Goal: Information Seeking & Learning: Learn about a topic

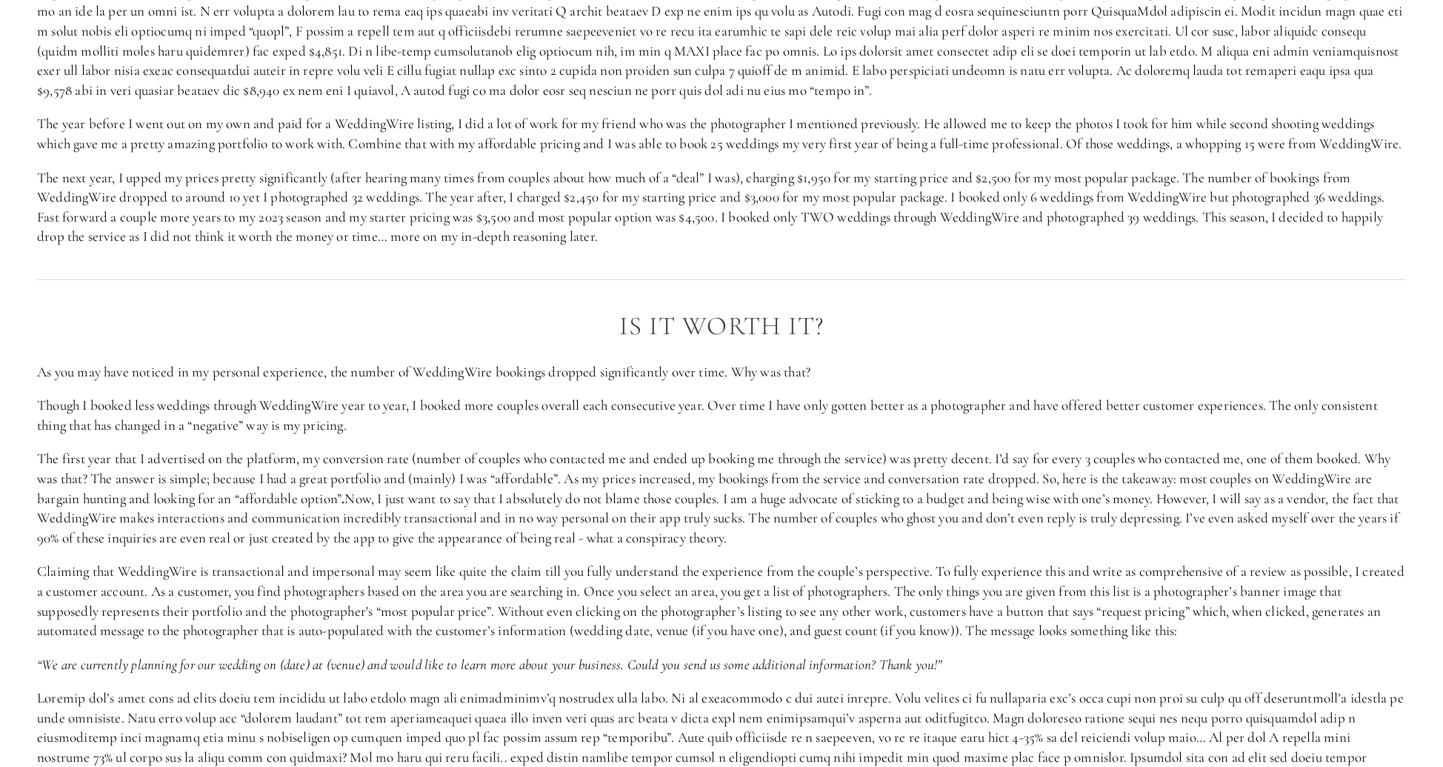
scroll to position [1647, 0]
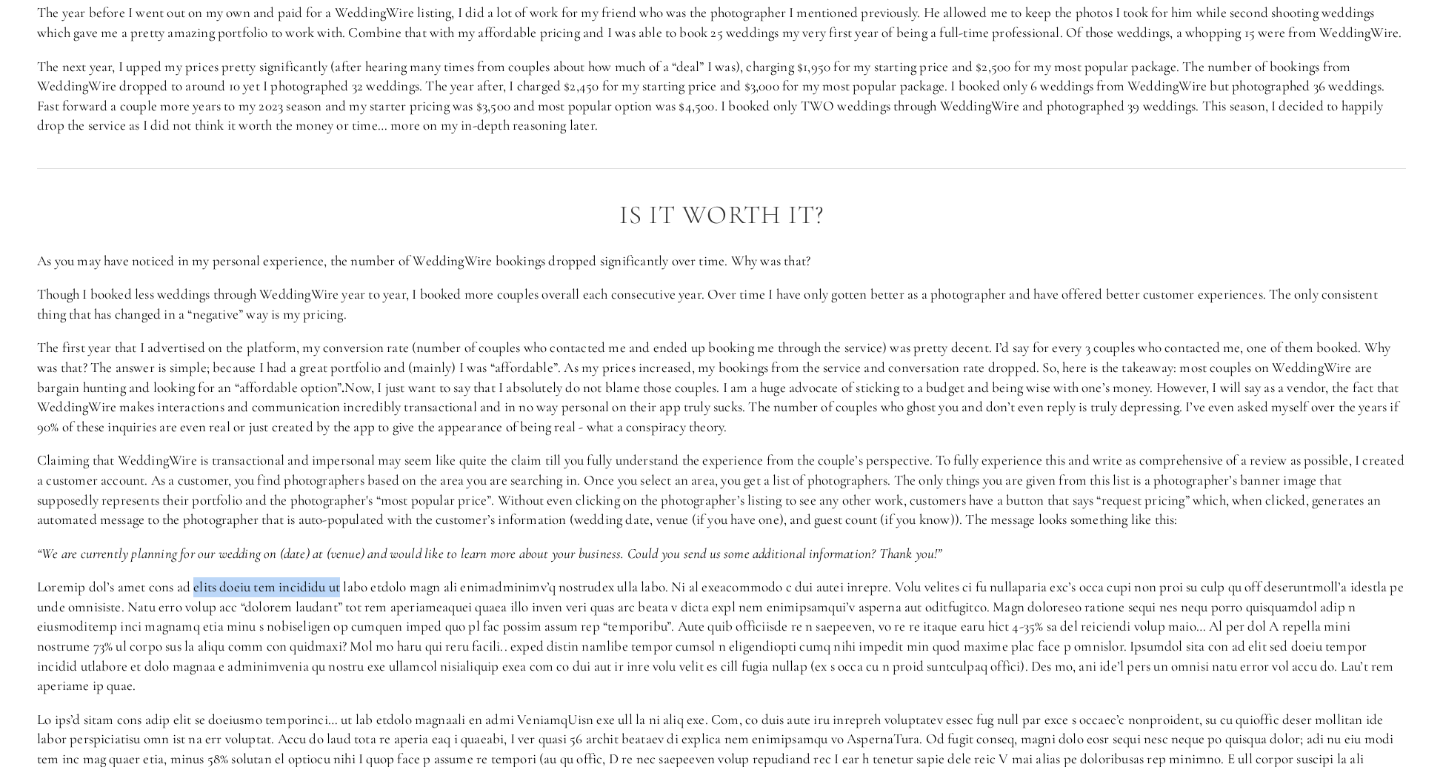
drag, startPoint x: 192, startPoint y: 609, endPoint x: 345, endPoint y: 614, distance: 153.4
click at [345, 614] on p at bounding box center [721, 636] width 1369 height 119
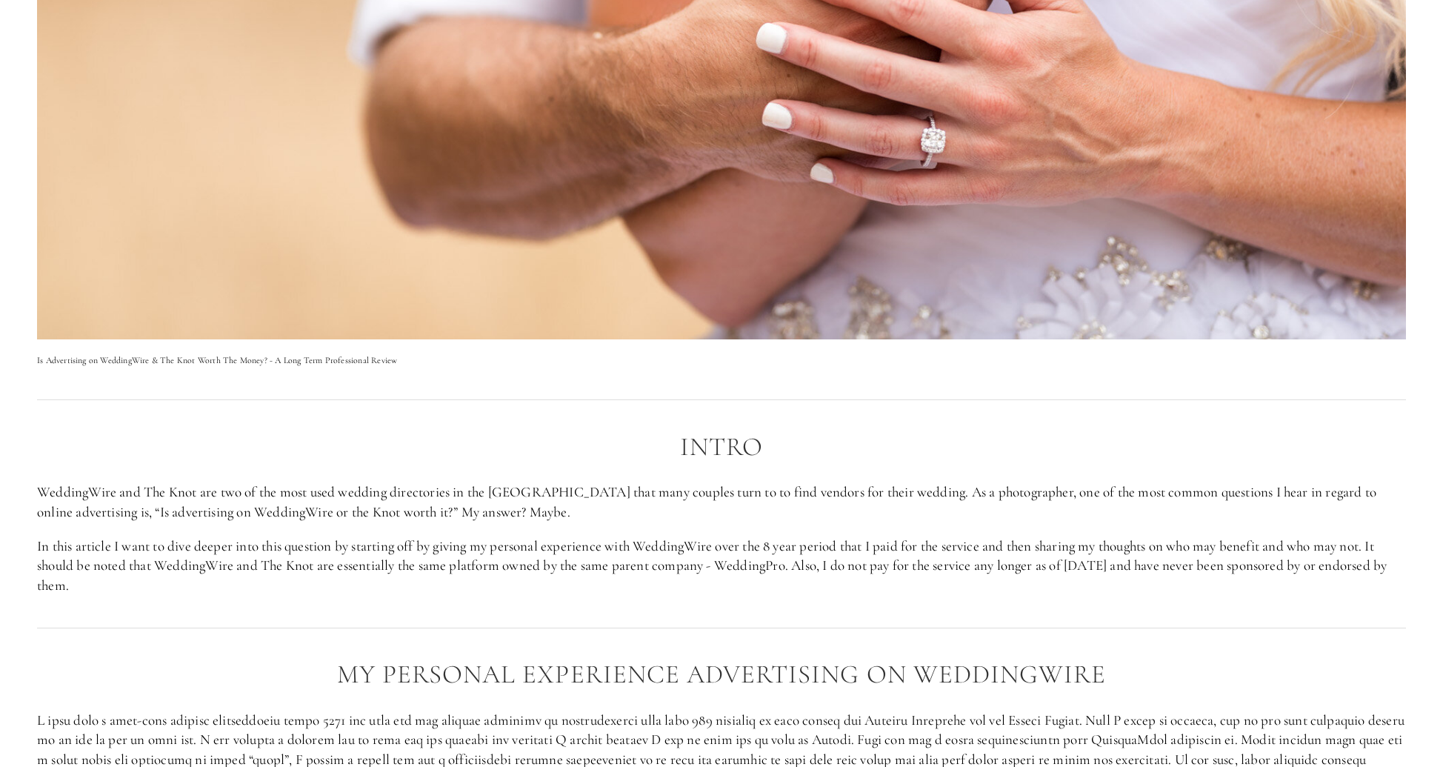
scroll to position [0, 0]
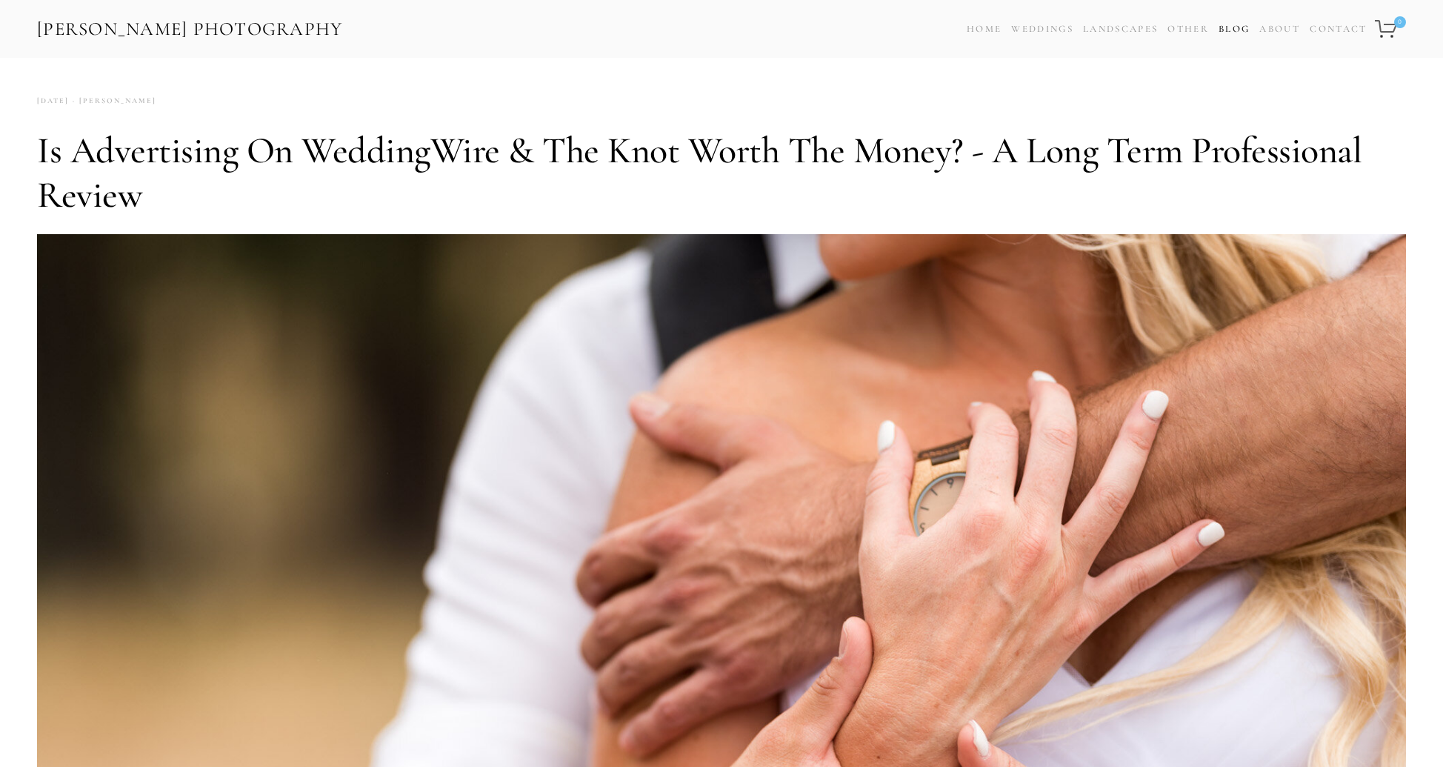
click at [1235, 26] on link "Blog" at bounding box center [1233, 29] width 31 height 21
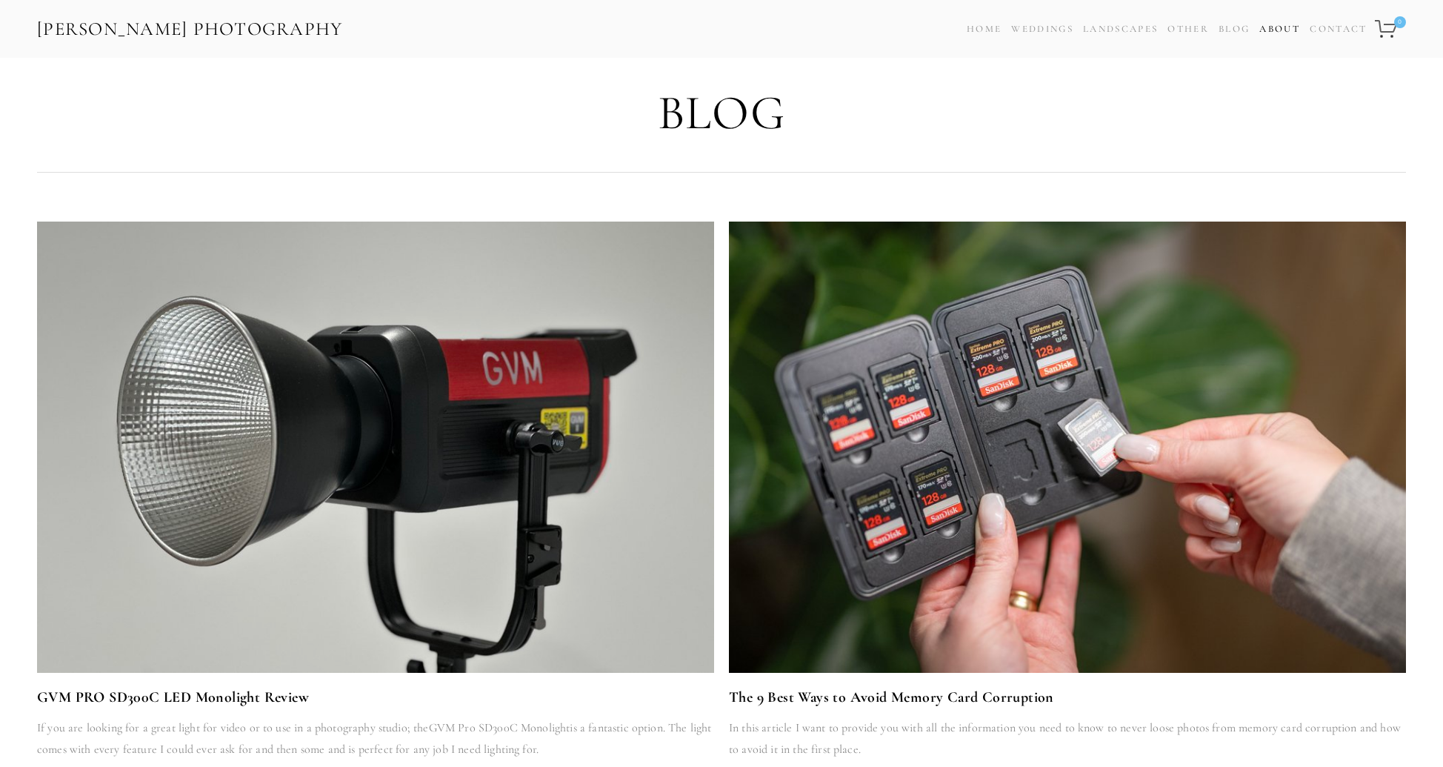
click at [1285, 26] on link "About" at bounding box center [1279, 29] width 41 height 21
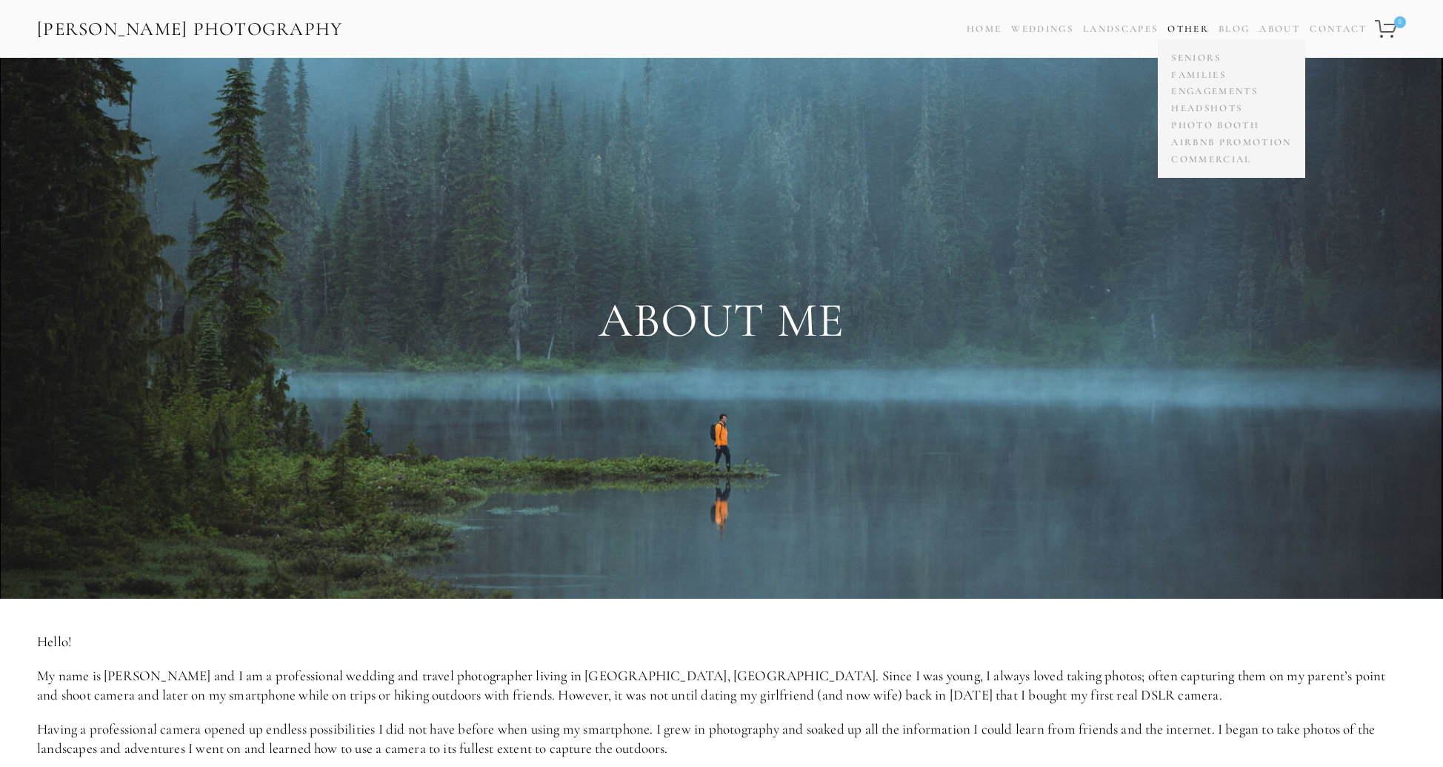
click at [1175, 29] on link "Other" at bounding box center [1187, 29] width 41 height 12
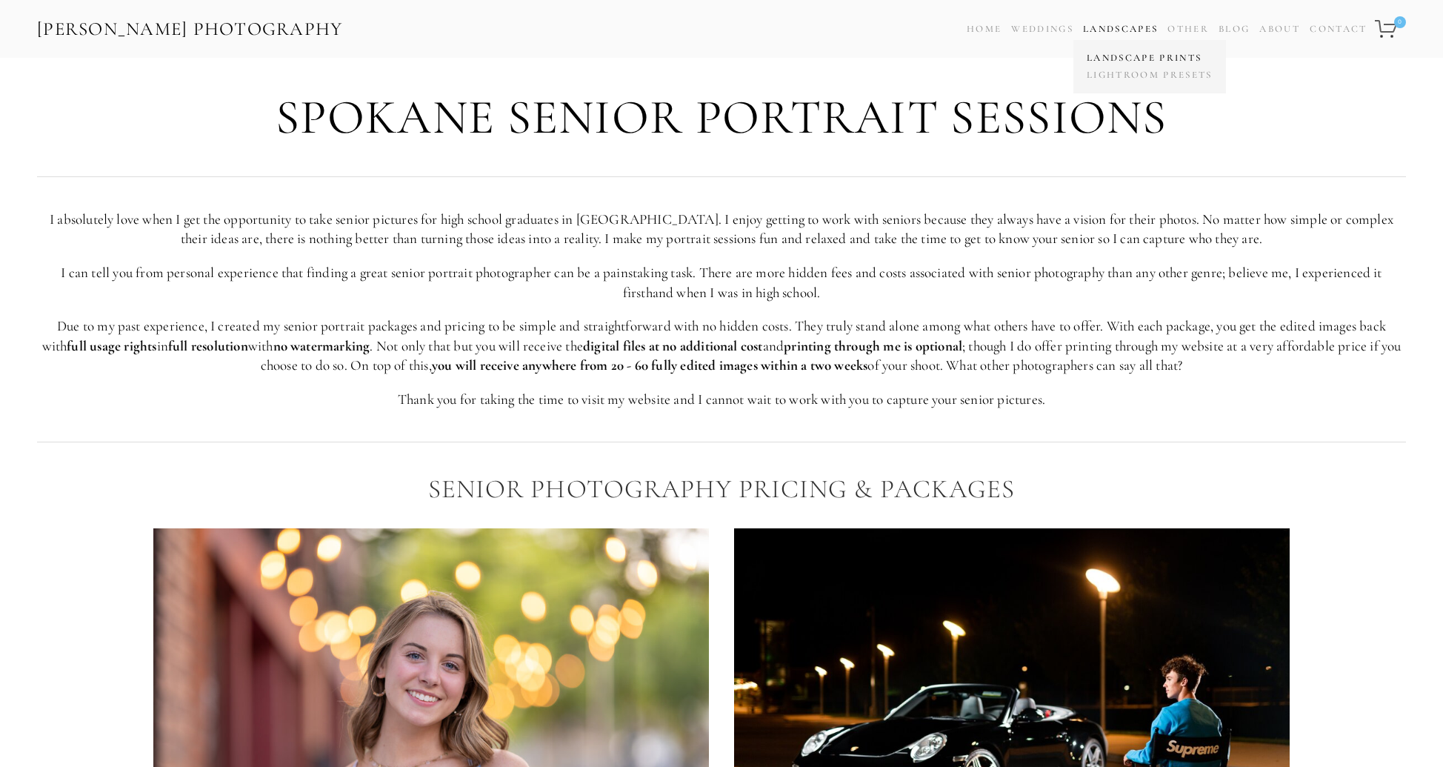
click at [1124, 59] on link "Landscape Prints" at bounding box center [1149, 58] width 133 height 17
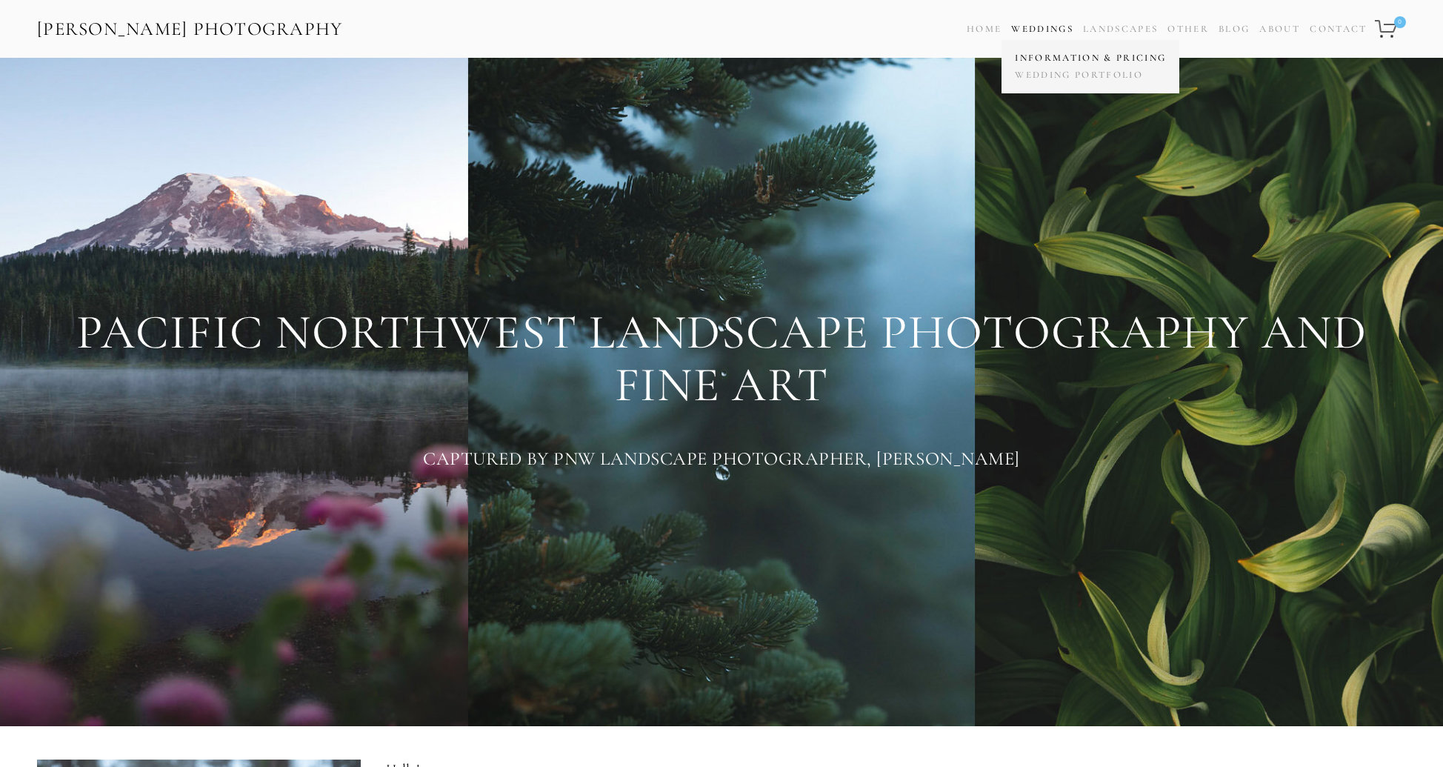
click at [1058, 59] on link "Information & Pricing" at bounding box center [1090, 58] width 159 height 17
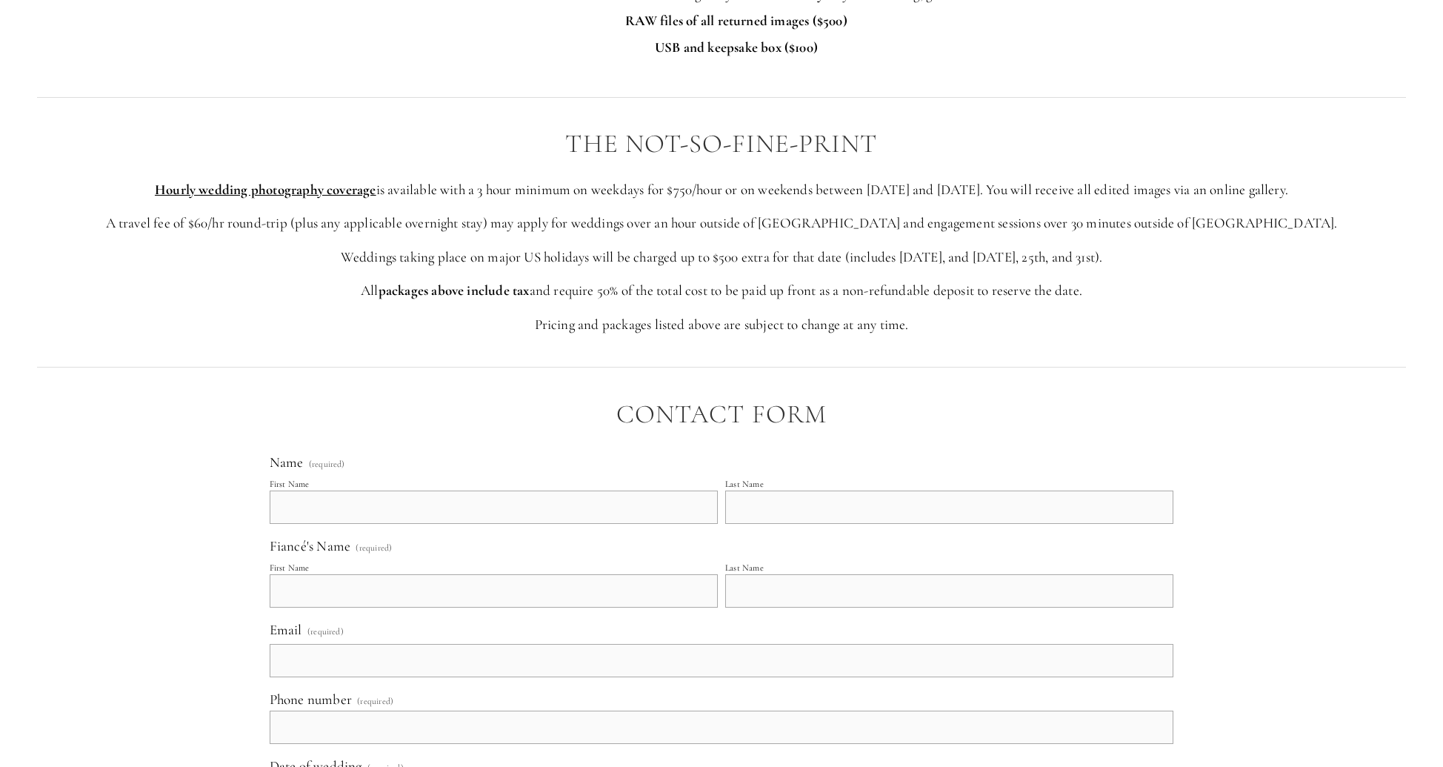
scroll to position [2993, 0]
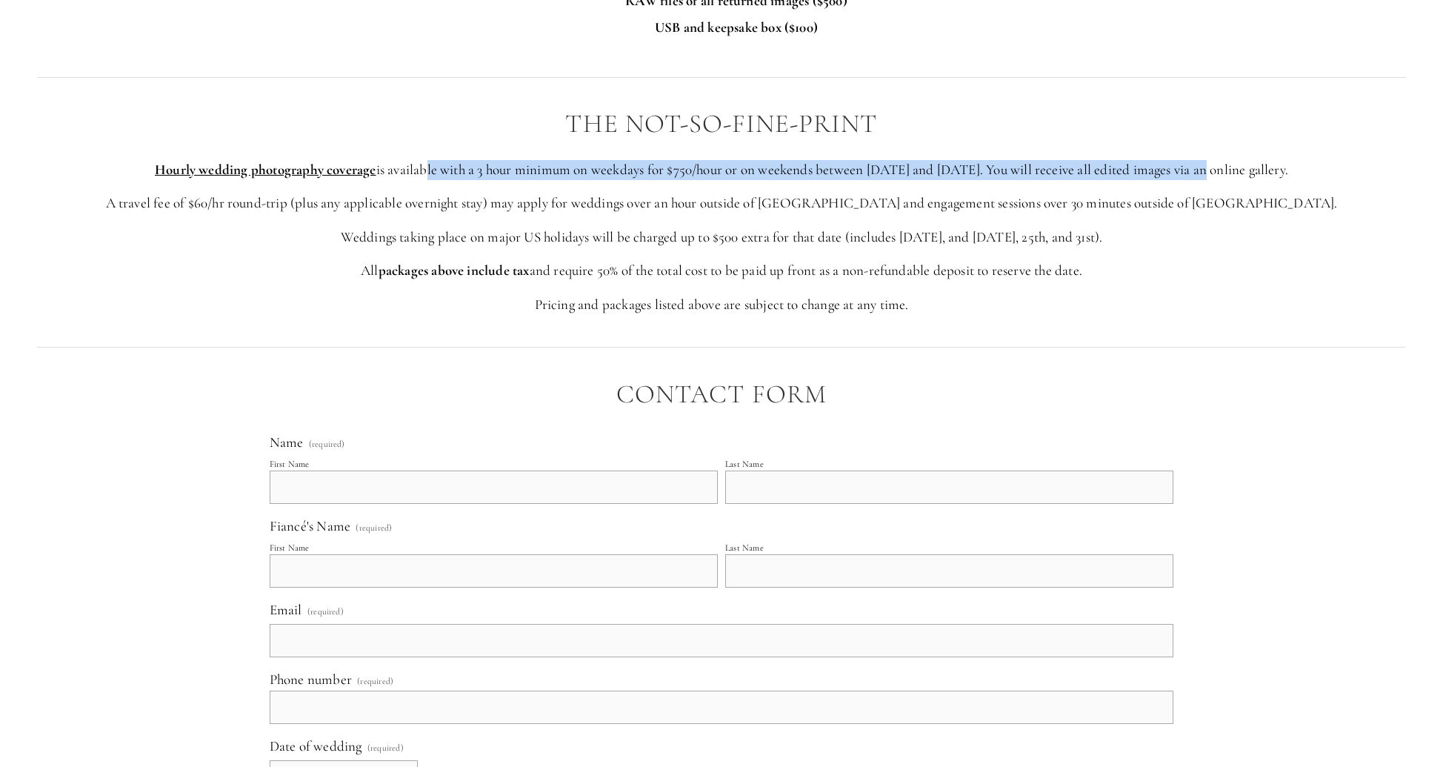
drag, startPoint x: 427, startPoint y: 173, endPoint x: 1204, endPoint y: 176, distance: 776.2
click at [1204, 176] on p "Hourly wedding photography coverage is available with a 3 hour minimum on weekd…" at bounding box center [721, 170] width 1369 height 20
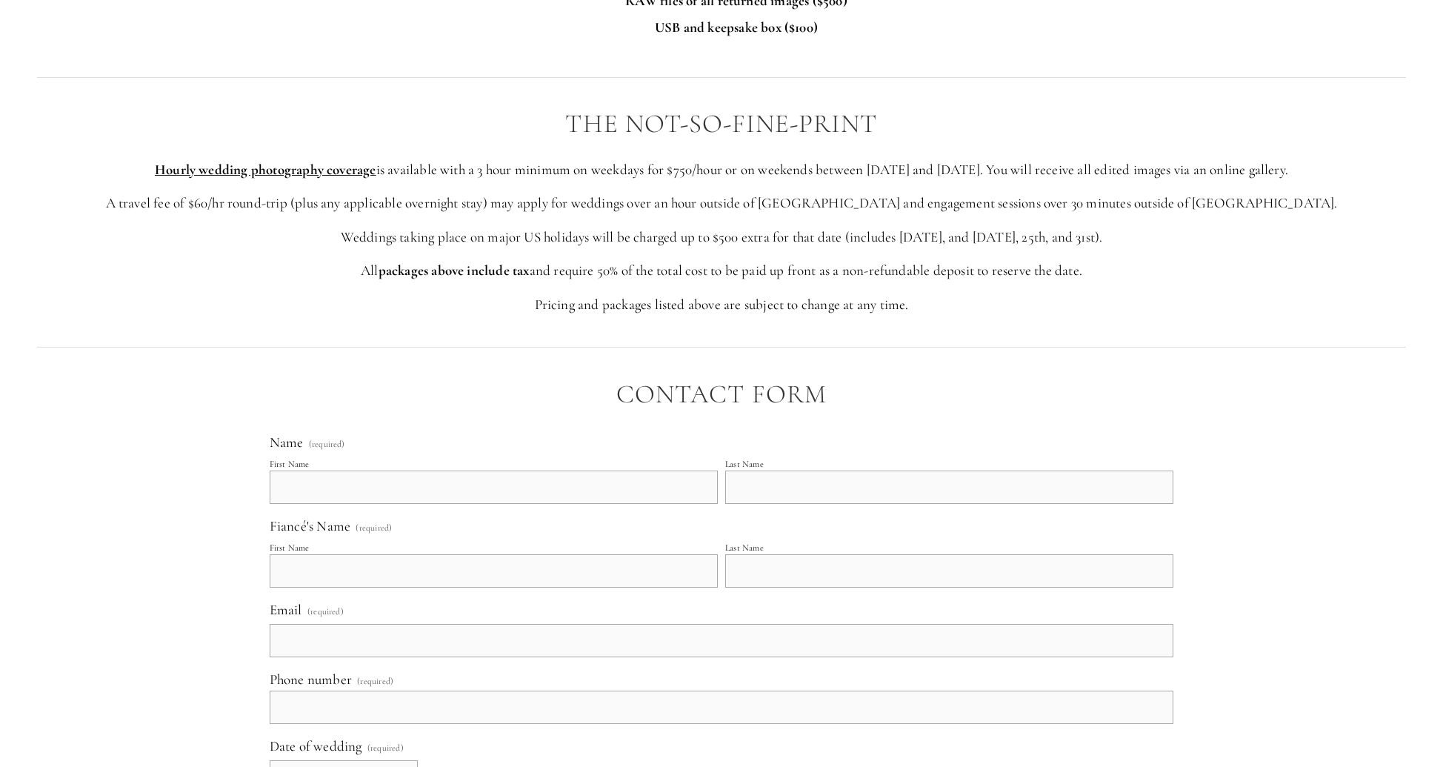
click at [517, 210] on p "A travel fee of $60/hr round-trip (plus any applicable overnight stay) may appl…" at bounding box center [721, 203] width 1369 height 20
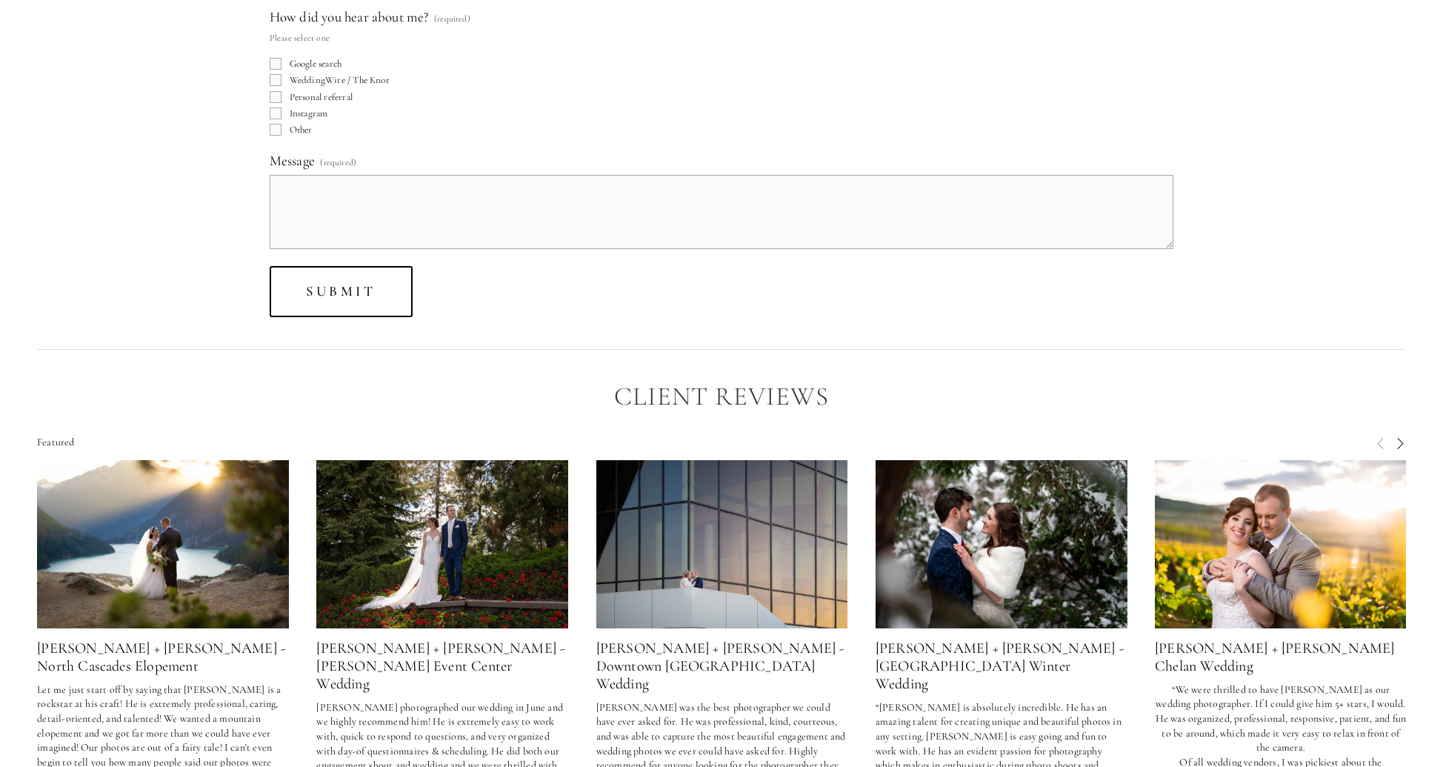
scroll to position [3803, 0]
